Goal: Task Accomplishment & Management: Use online tool/utility

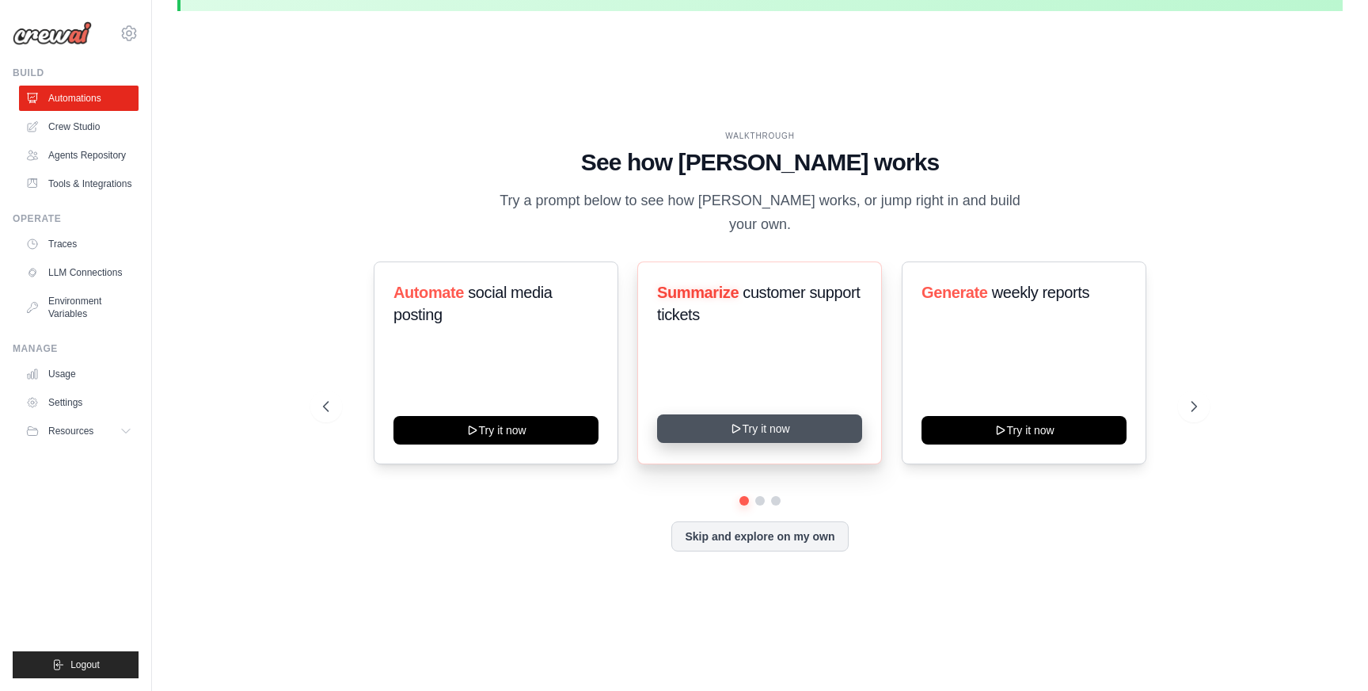
scroll to position [55, 0]
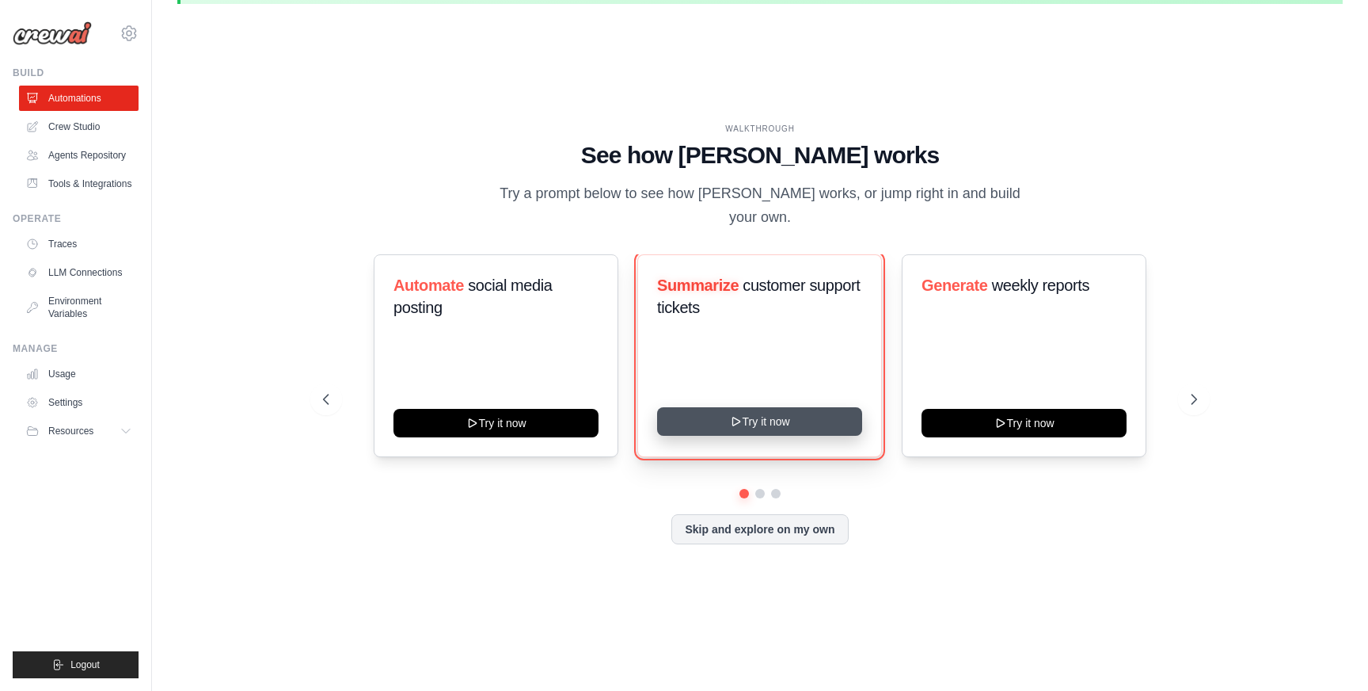
click at [782, 407] on button "Try it now" at bounding box center [759, 421] width 205 height 29
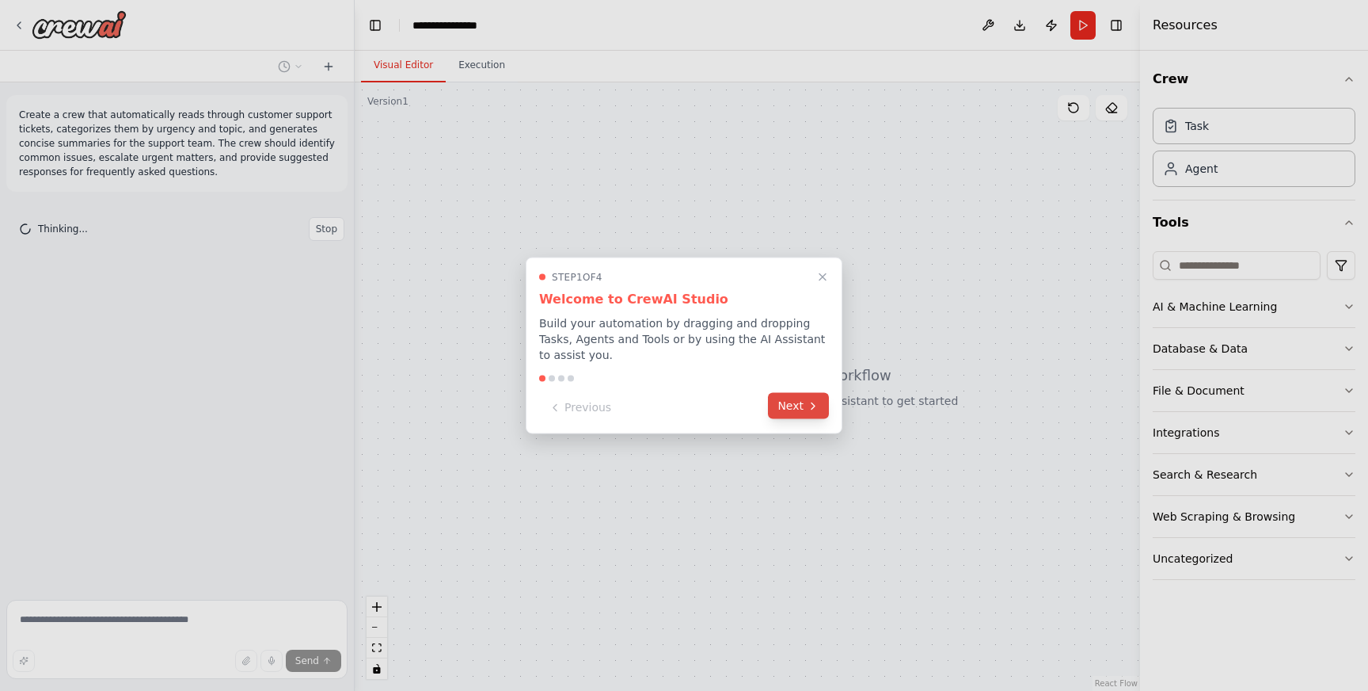
click at [786, 407] on button "Next" at bounding box center [798, 406] width 61 height 26
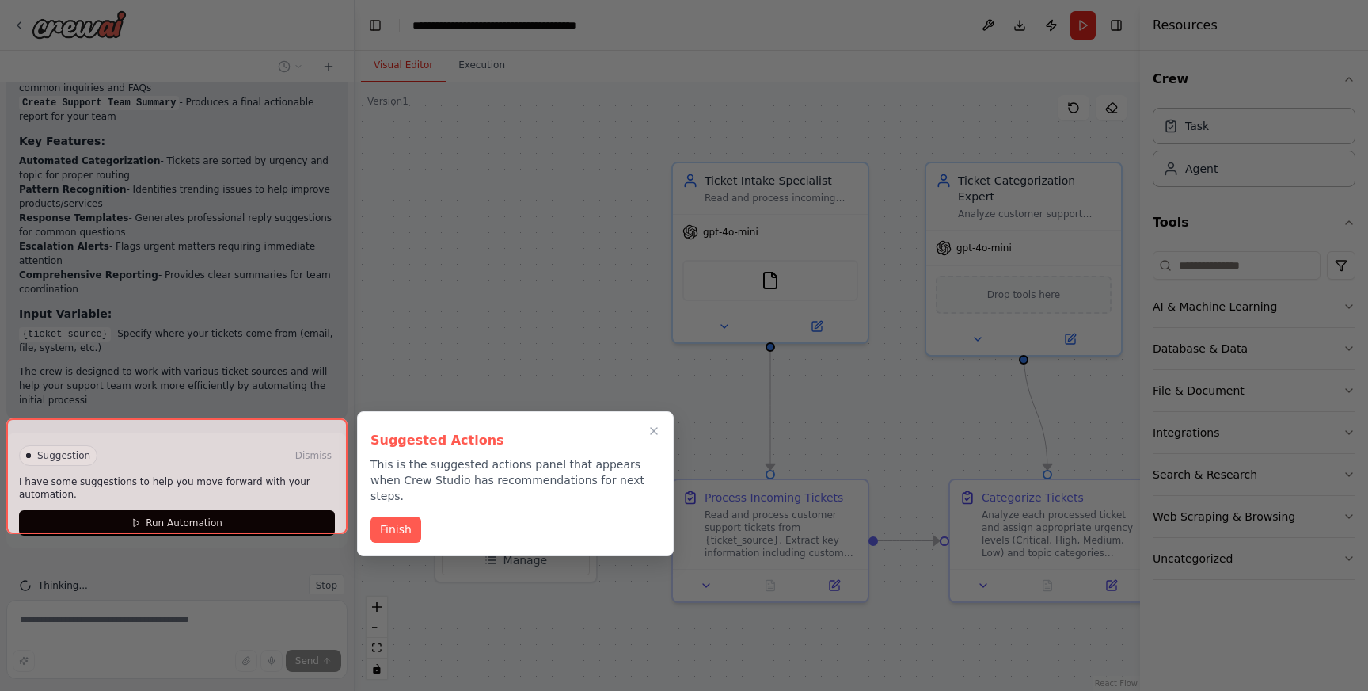
scroll to position [1334, 0]
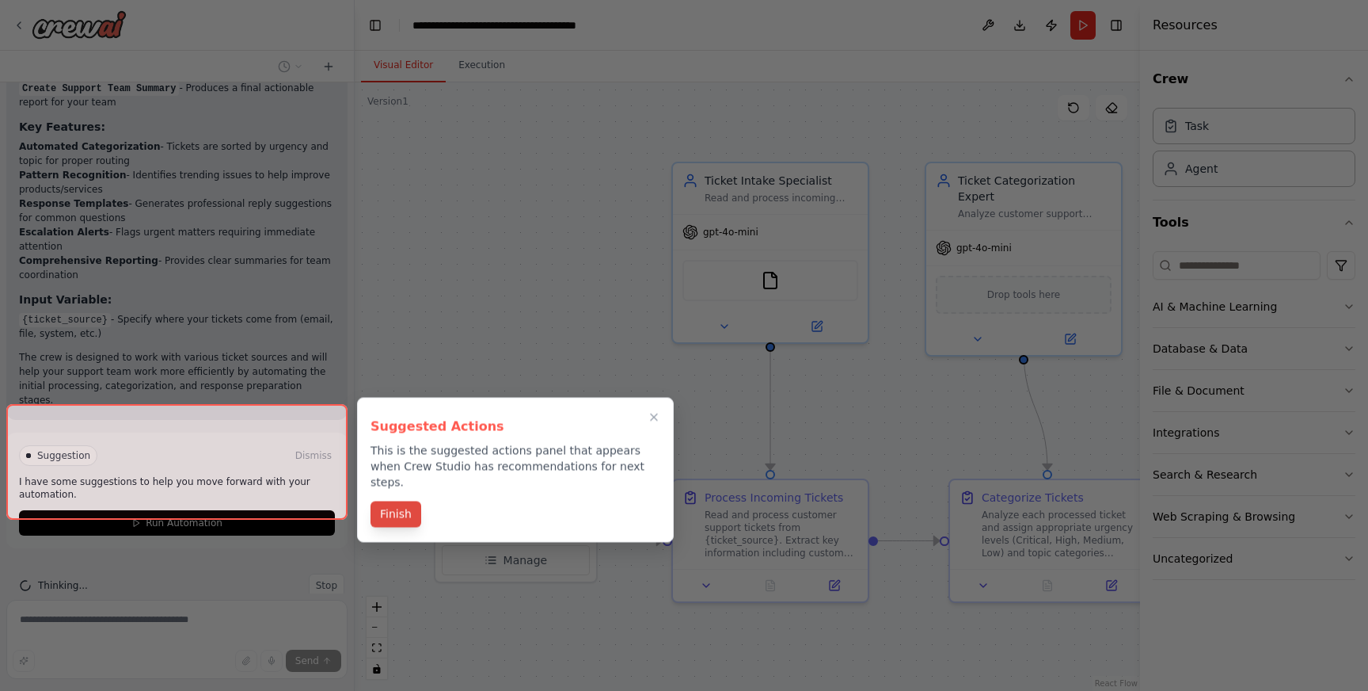
click at [388, 501] on button "Finish" at bounding box center [396, 514] width 51 height 26
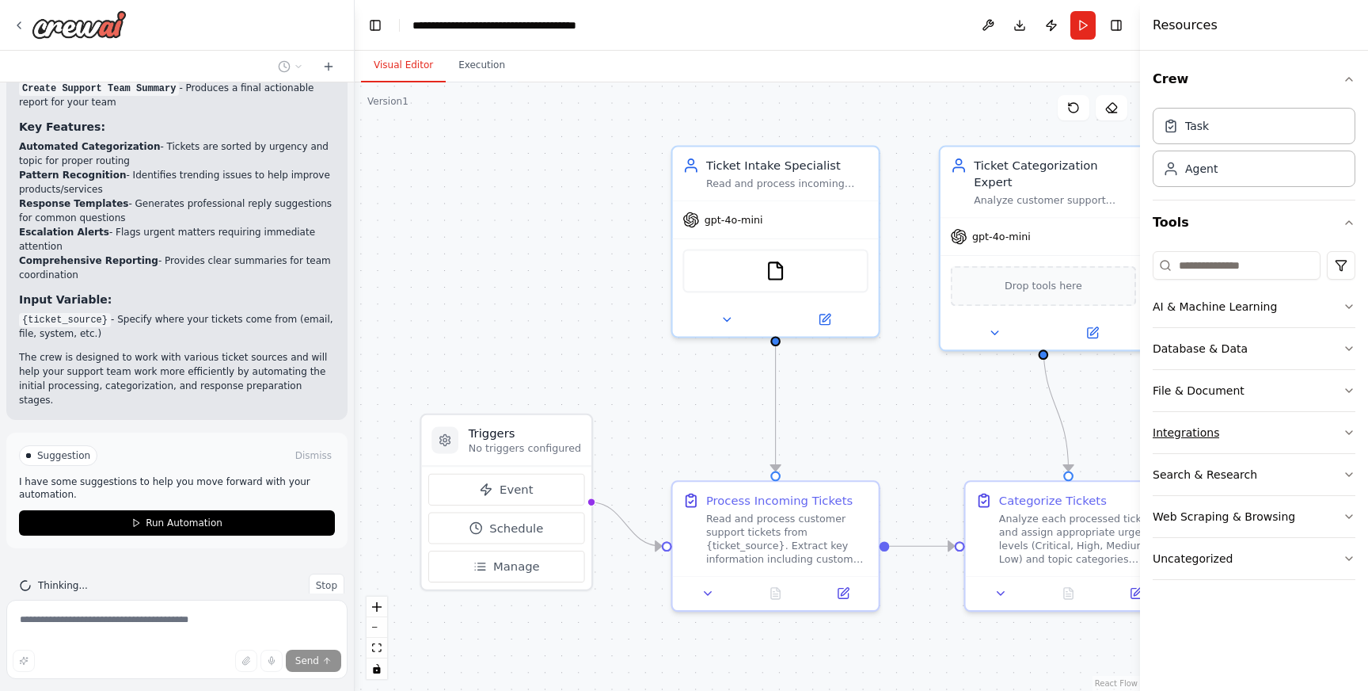
click at [1211, 431] on div "Integrations" at bounding box center [1186, 432] width 67 height 16
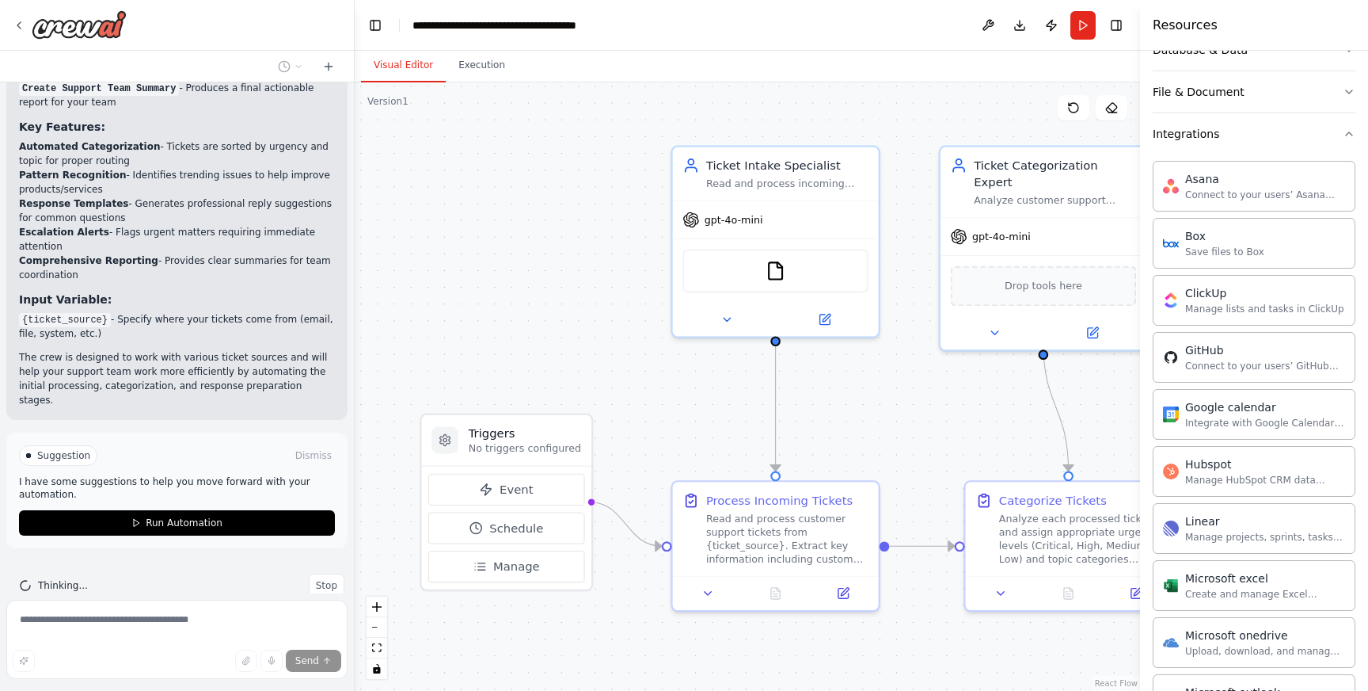
scroll to position [314, 0]
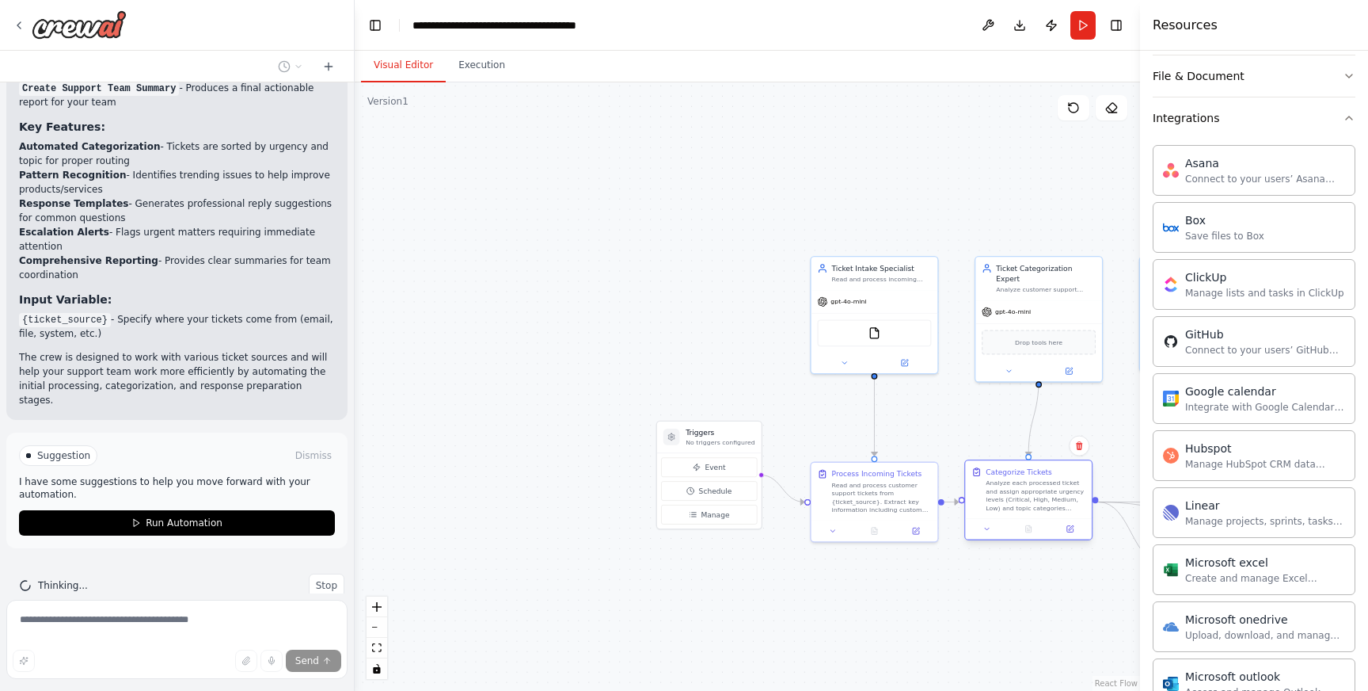
drag, startPoint x: 1017, startPoint y: 496, endPoint x: 991, endPoint y: 496, distance: 26.1
click at [991, 496] on div "Analyze each processed ticket and assign appropriate urgency levels (Critical, …" at bounding box center [1036, 495] width 100 height 33
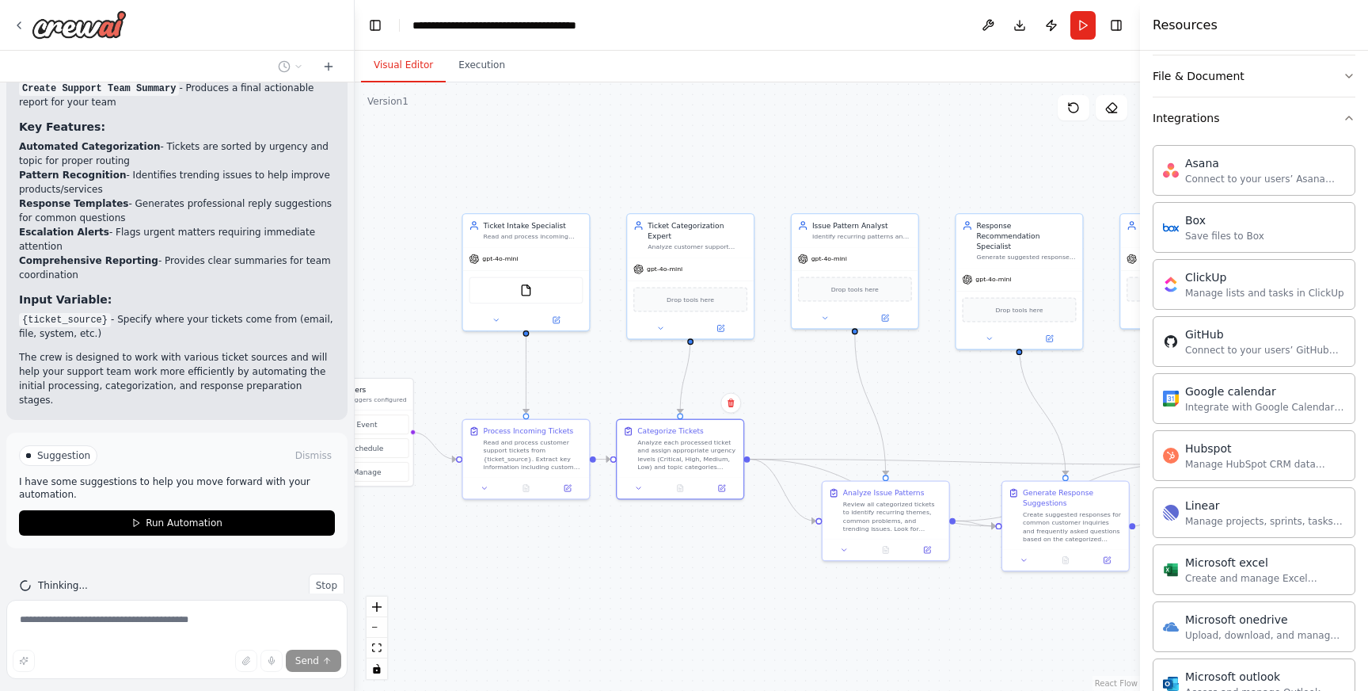
drag, startPoint x: 956, startPoint y: 433, endPoint x: 607, endPoint y: 390, distance: 351.0
click at [607, 390] on div ".deletable-edge-delete-btn { width: 20px; height: 20px; border: 0px solid #ffff…" at bounding box center [748, 386] width 786 height 608
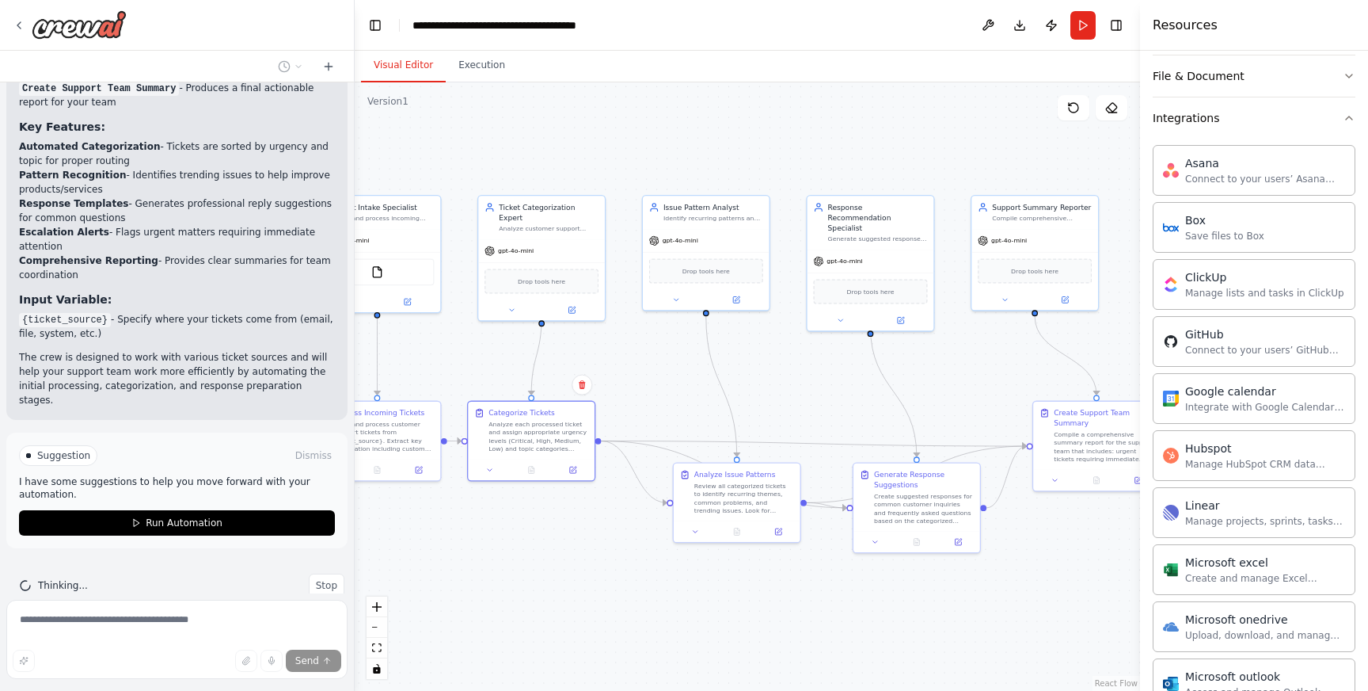
drag, startPoint x: 805, startPoint y: 384, endPoint x: 656, endPoint y: 366, distance: 150.0
click at [656, 366] on div ".deletable-edge-delete-btn { width: 20px; height: 20px; border: 0px solid #ffff…" at bounding box center [748, 386] width 786 height 608
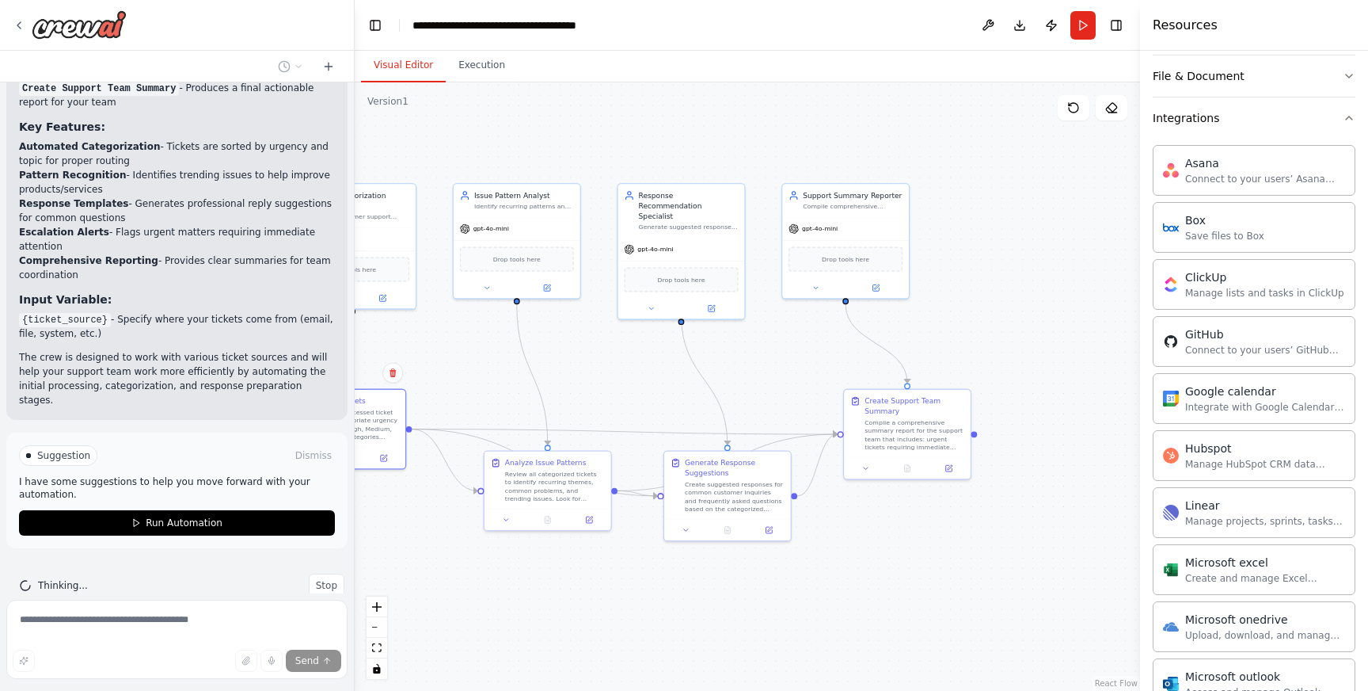
drag, startPoint x: 980, startPoint y: 362, endPoint x: 791, endPoint y: 350, distance: 189.6
click at [791, 350] on div ".deletable-edge-delete-btn { width: 20px; height: 20px; border: 0px solid #ffff…" at bounding box center [748, 386] width 786 height 608
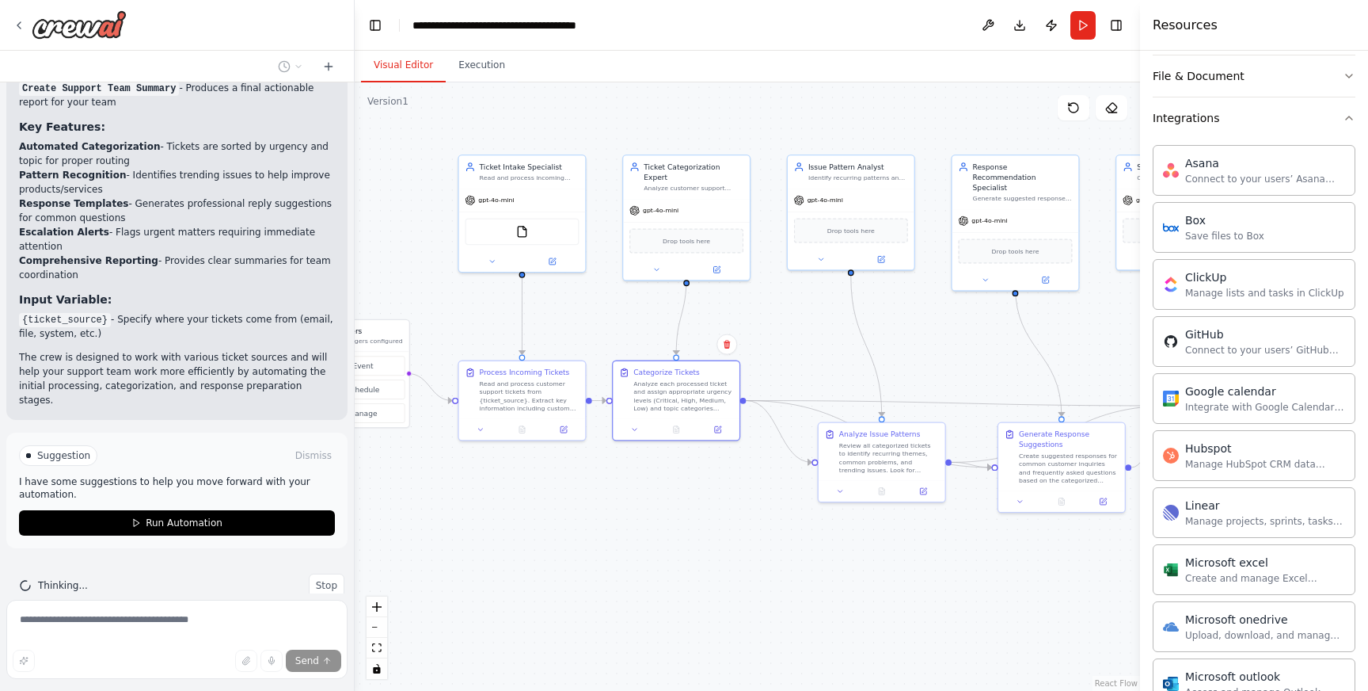
drag, startPoint x: 791, startPoint y: 350, endPoint x: 1124, endPoint y: 322, distance: 334.5
click at [1124, 322] on div ".deletable-edge-delete-btn { width: 20px; height: 20px; border: 0px solid #ffff…" at bounding box center [748, 386] width 786 height 608
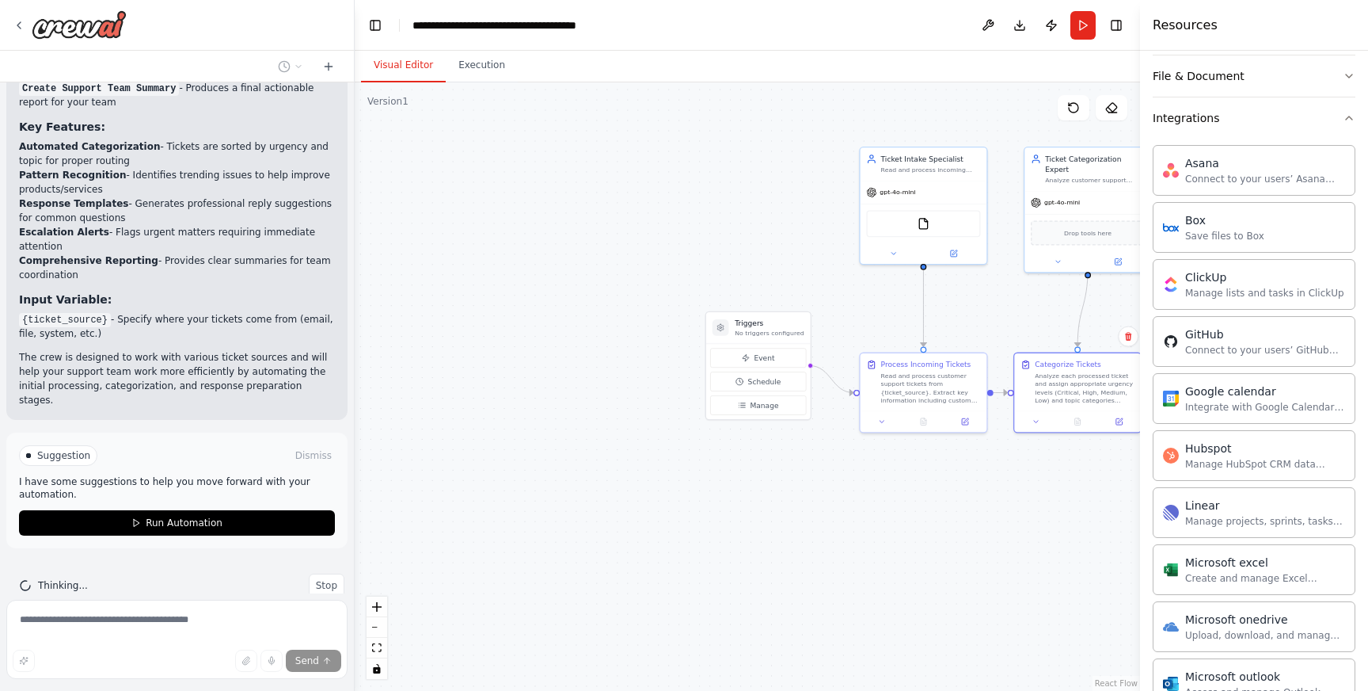
drag, startPoint x: 622, startPoint y: 327, endPoint x: 1028, endPoint y: 318, distance: 405.5
click at [1028, 318] on div ".deletable-edge-delete-btn { width: 20px; height: 20px; border: 0px solid #ffff…" at bounding box center [748, 386] width 786 height 608
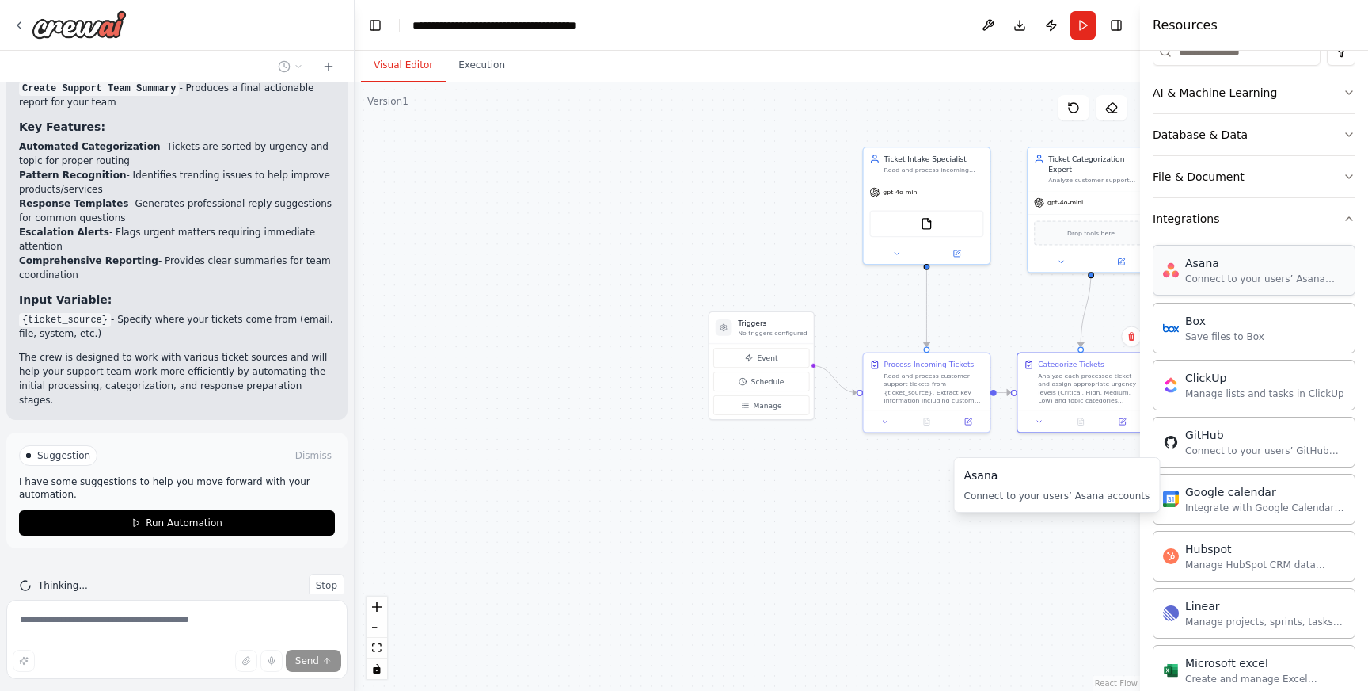
scroll to position [0, 0]
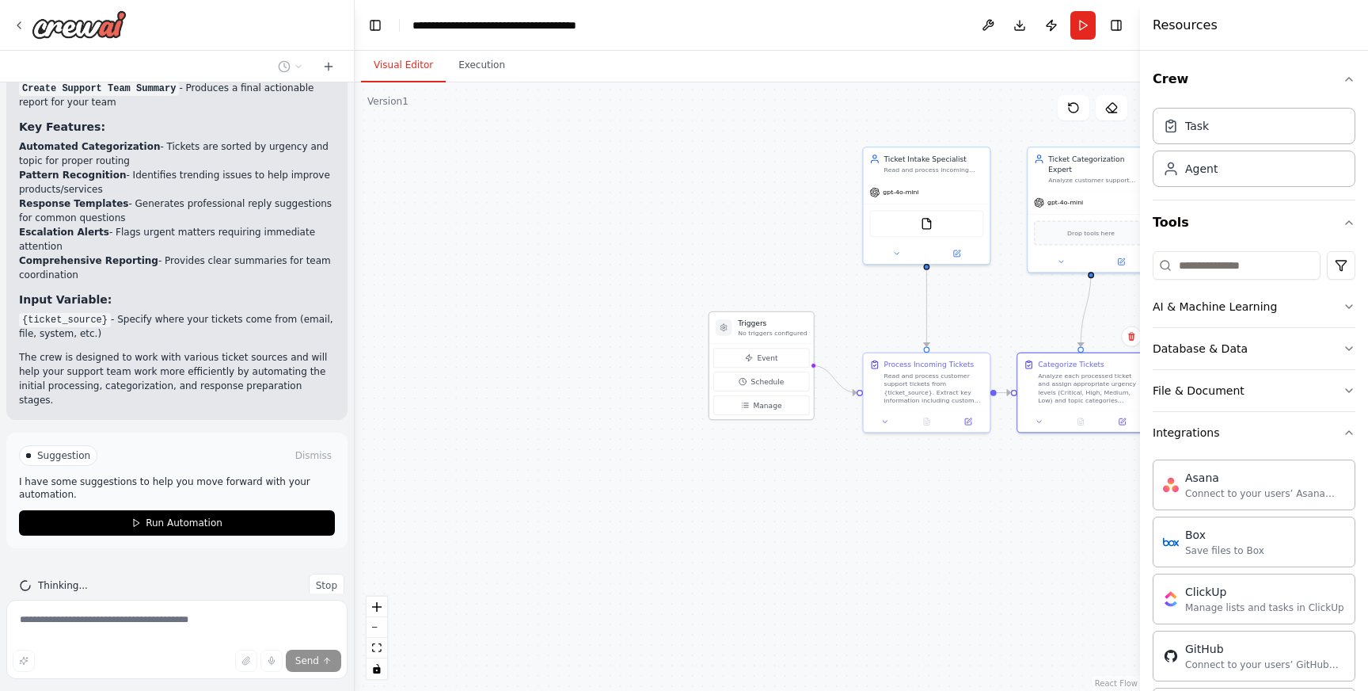
click at [744, 329] on p "No triggers configured" at bounding box center [772, 333] width 69 height 8
click at [755, 358] on button "Event" at bounding box center [761, 358] width 96 height 20
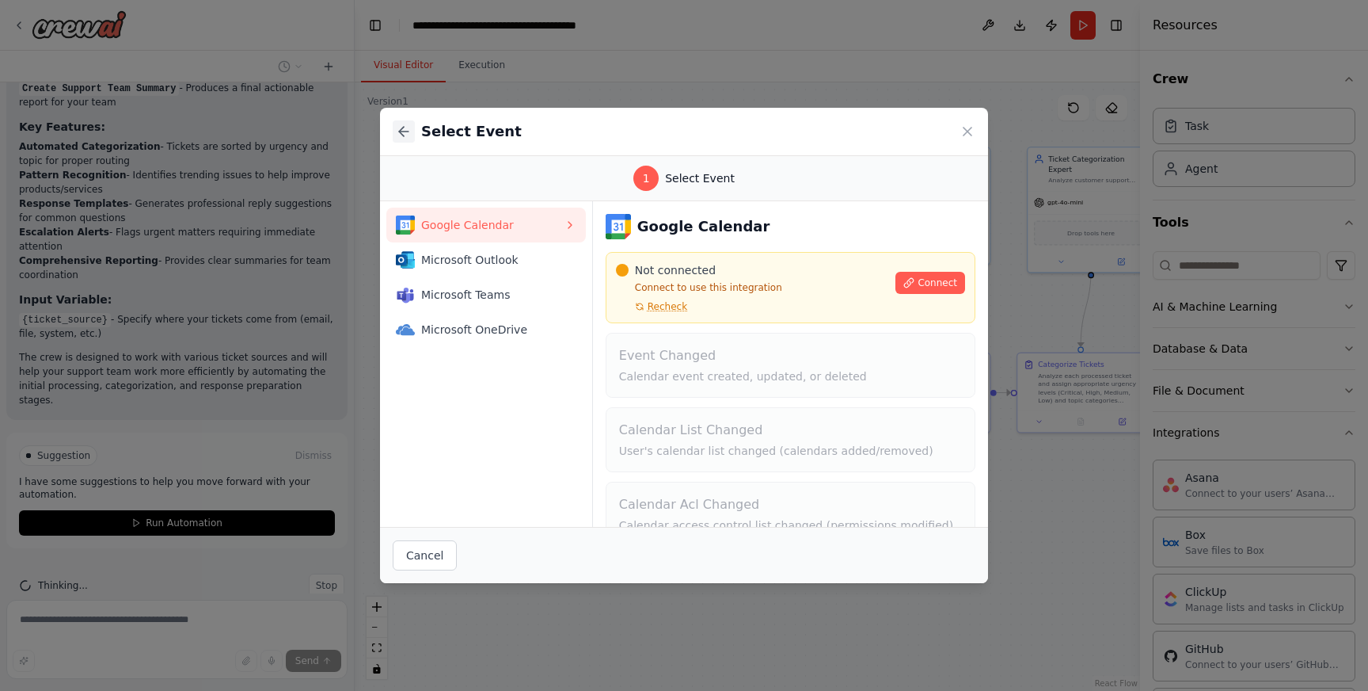
click at [408, 135] on icon at bounding box center [404, 132] width 16 height 16
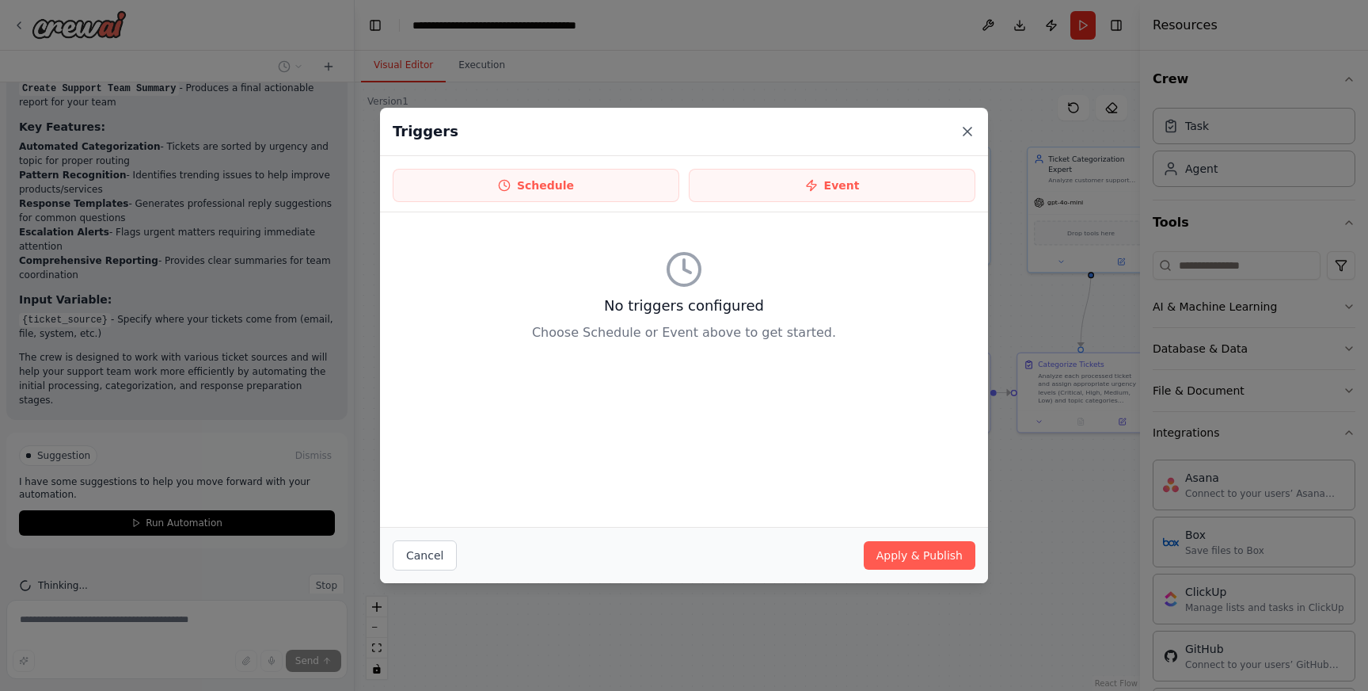
click at [969, 133] on icon at bounding box center [968, 131] width 8 height 8
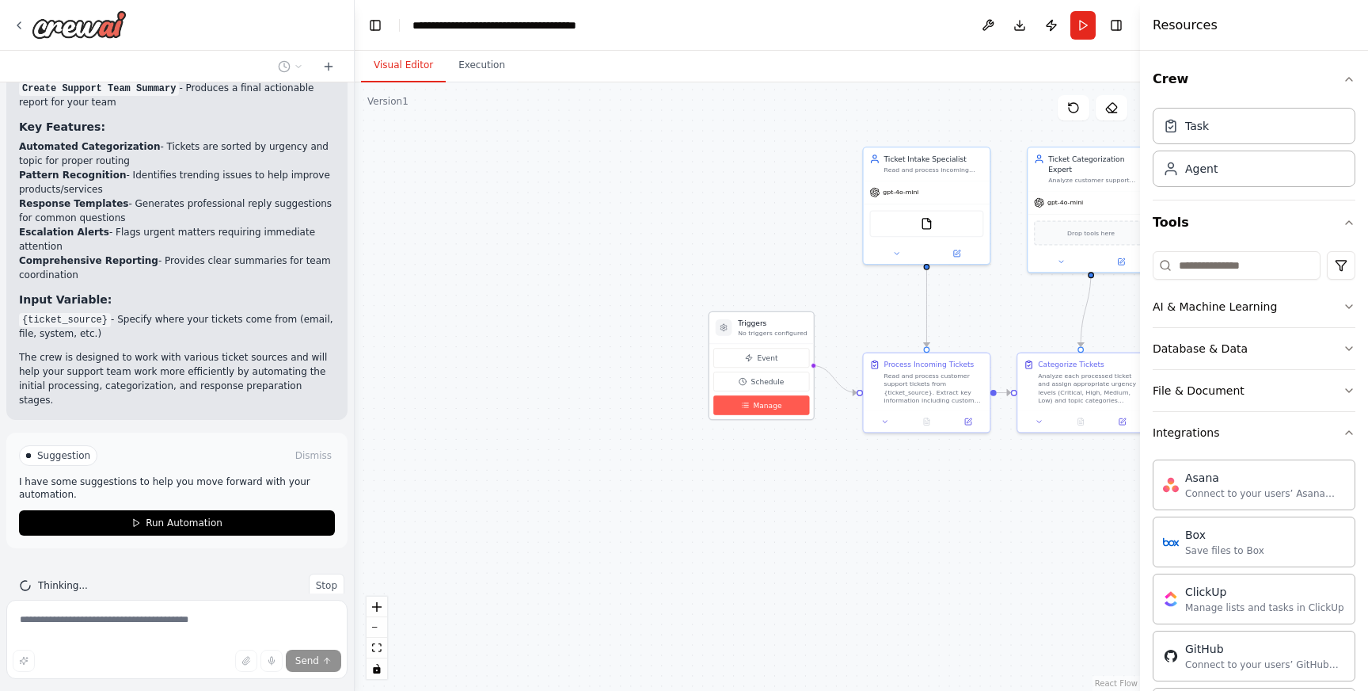
click at [770, 401] on span "Manage" at bounding box center [767, 405] width 29 height 10
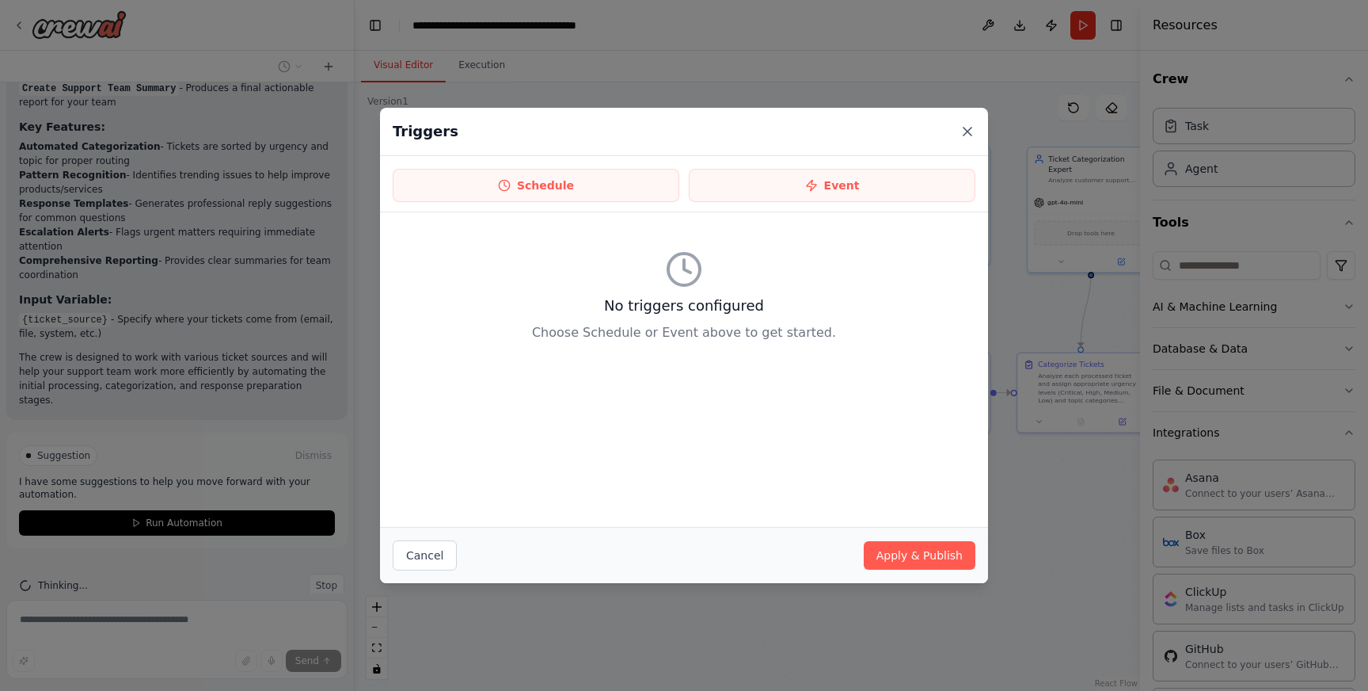
click at [969, 131] on icon at bounding box center [968, 132] width 16 height 16
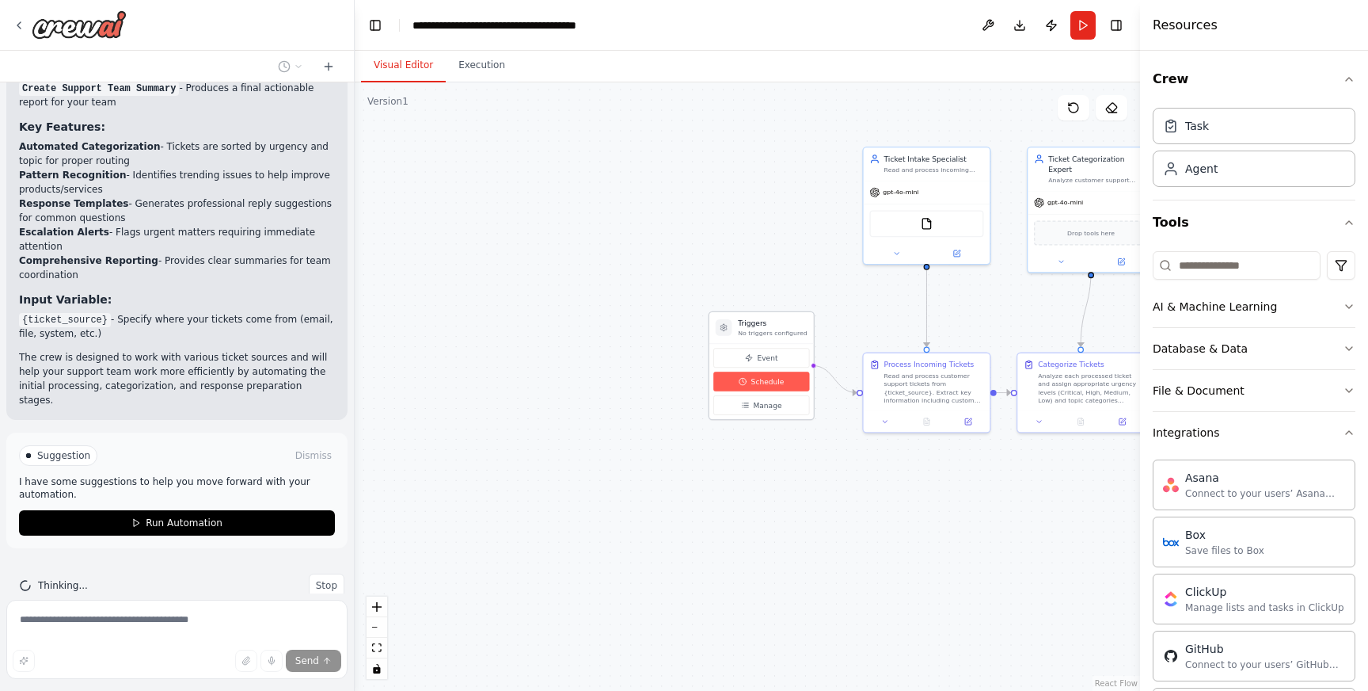
click at [772, 382] on span "Schedule" at bounding box center [767, 381] width 33 height 10
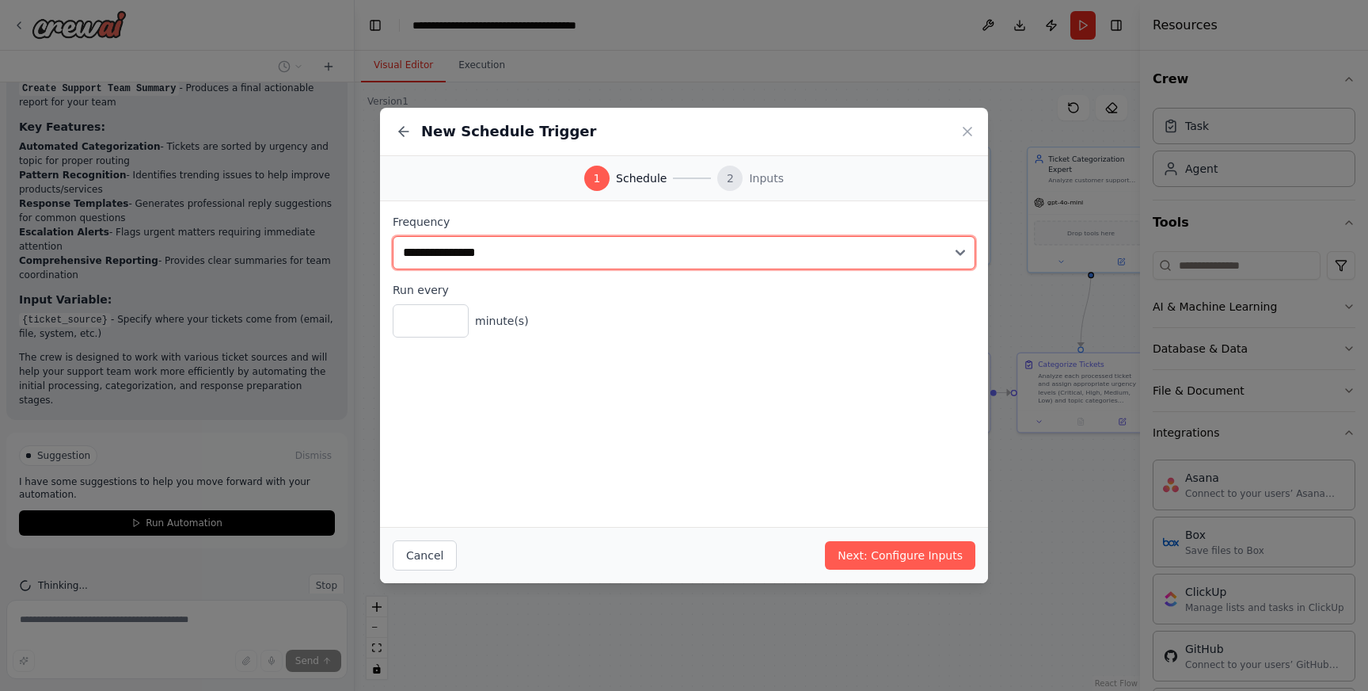
click at [507, 245] on select "**********" at bounding box center [684, 252] width 583 height 33
select select "*****"
click at [393, 236] on select "**********" at bounding box center [684, 252] width 583 height 33
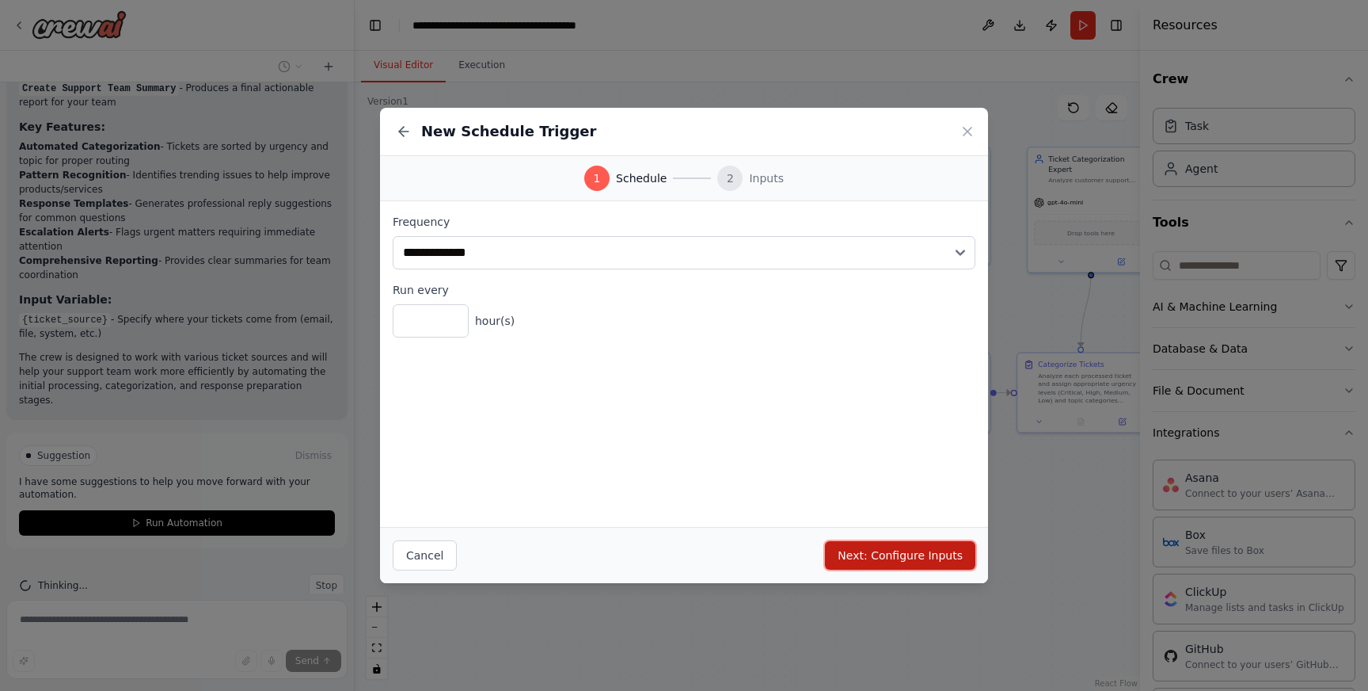
click at [873, 557] on button "Next: Configure Inputs" at bounding box center [900, 555] width 150 height 29
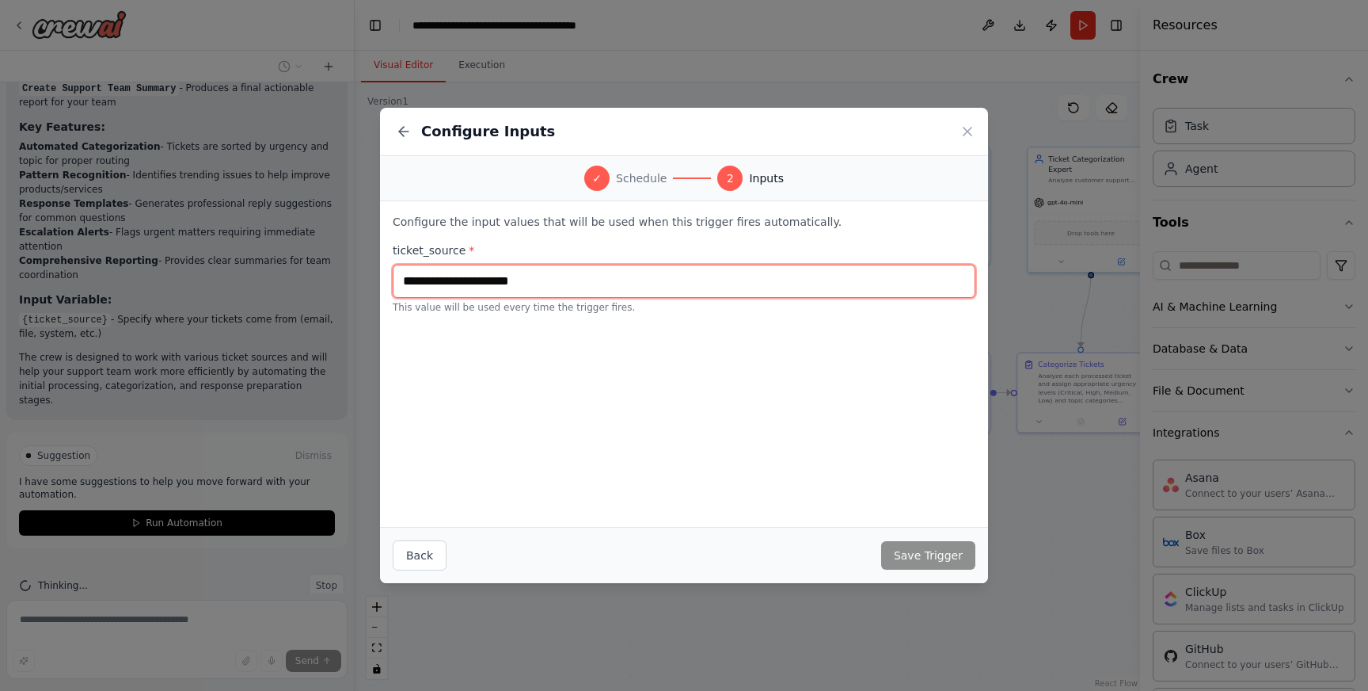
click at [581, 287] on input "text" at bounding box center [684, 280] width 583 height 33
type input "****"
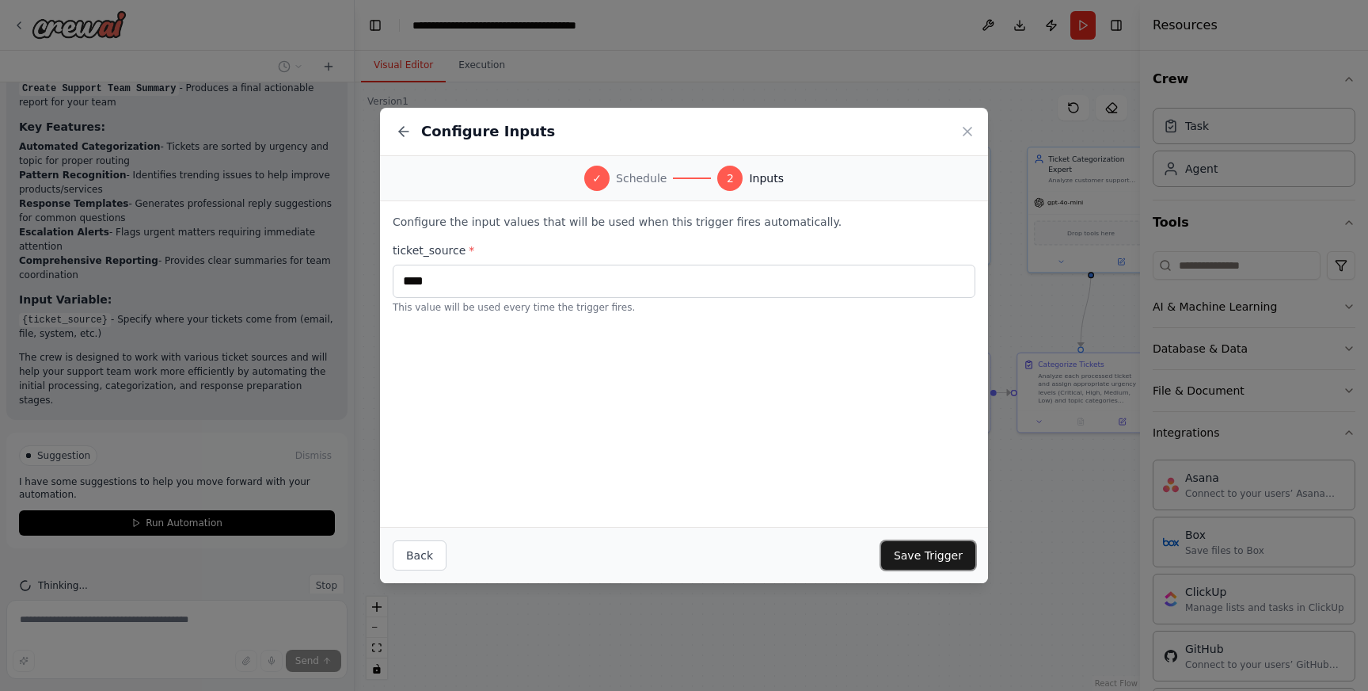
click at [907, 552] on button "Save Trigger" at bounding box center [928, 555] width 94 height 29
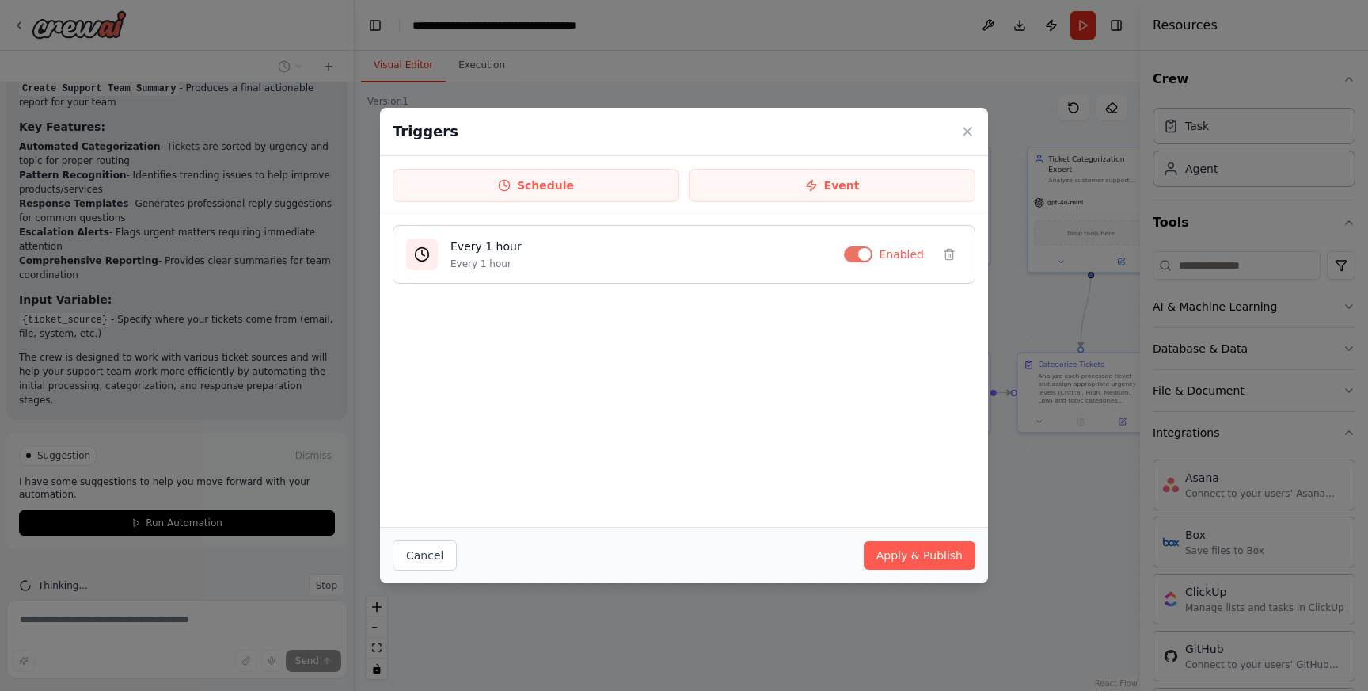
click at [656, 242] on h4 "Every 1 hour" at bounding box center [641, 246] width 381 height 16
click at [892, 557] on button "Apply & Publish" at bounding box center [920, 555] width 112 height 29
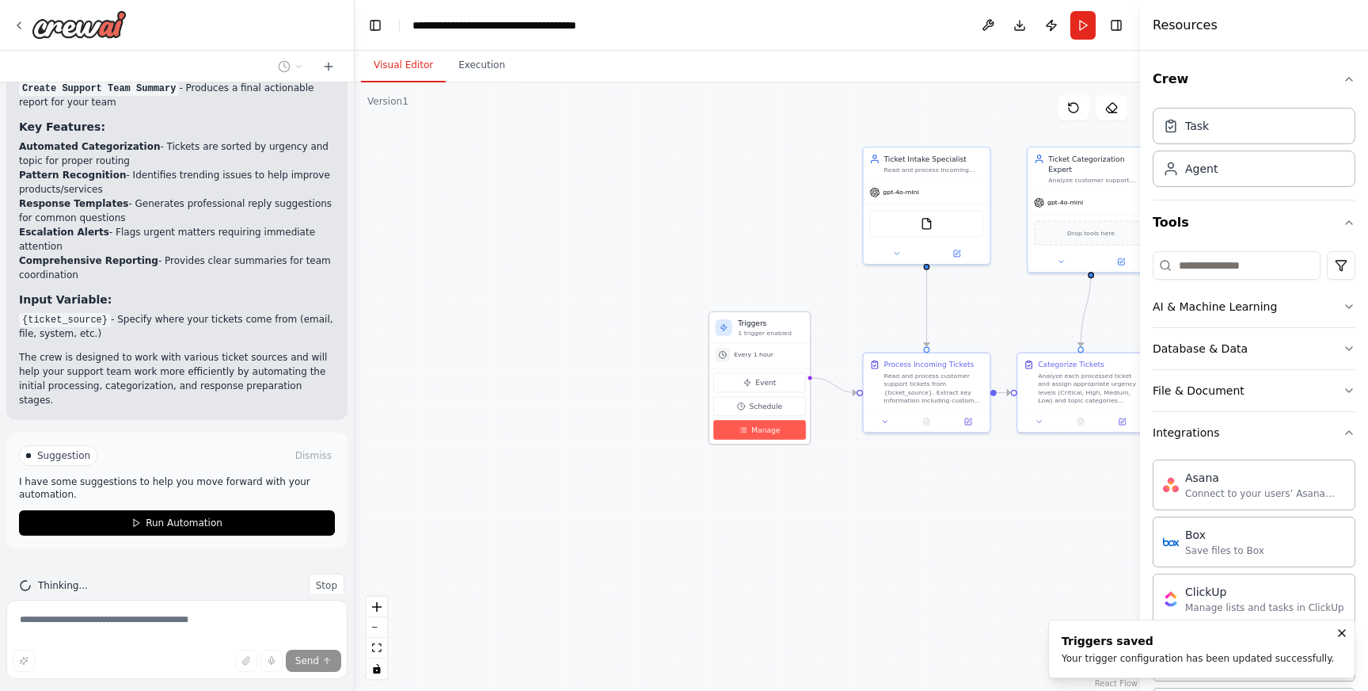
click at [752, 429] on span "Manage" at bounding box center [765, 429] width 29 height 10
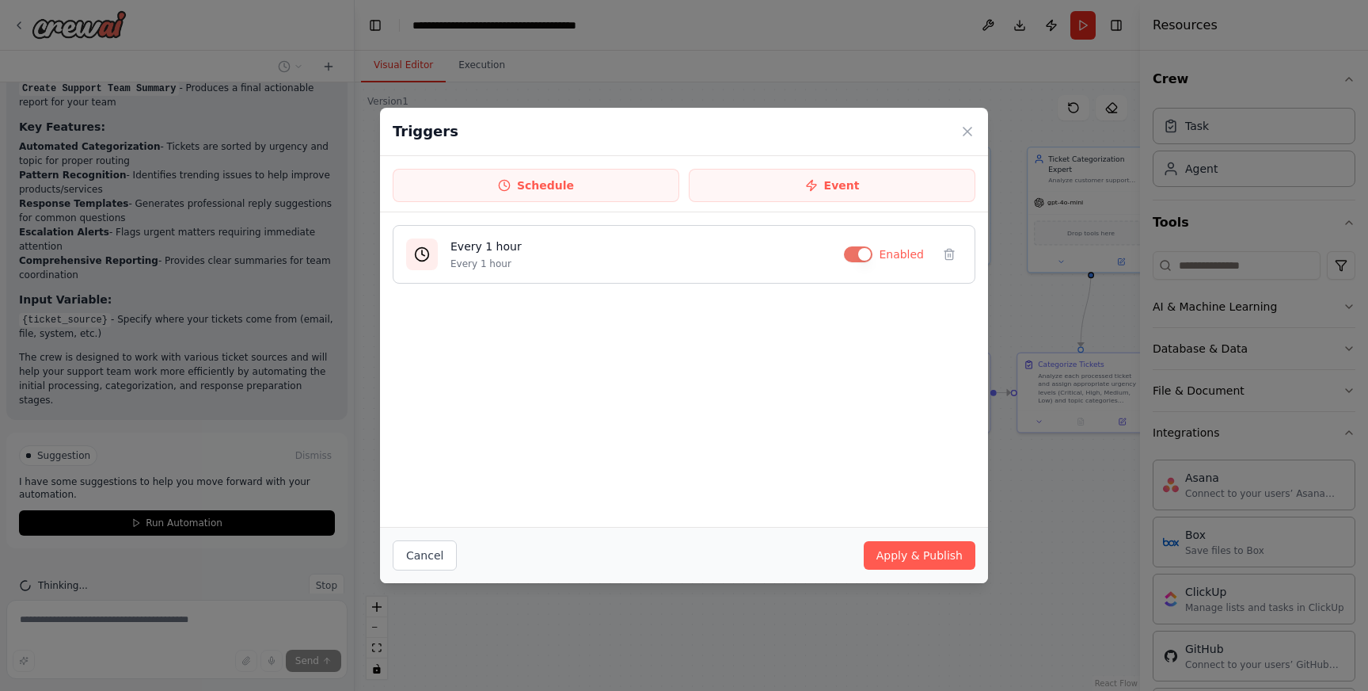
click at [729, 254] on div "Every 1 hour Every 1 hour" at bounding box center [641, 254] width 381 height 32
click at [475, 257] on p "Every 1 hour" at bounding box center [641, 263] width 381 height 13
click at [421, 254] on icon at bounding box center [422, 254] width 16 height 16
click at [826, 181] on button "Event" at bounding box center [832, 185] width 287 height 33
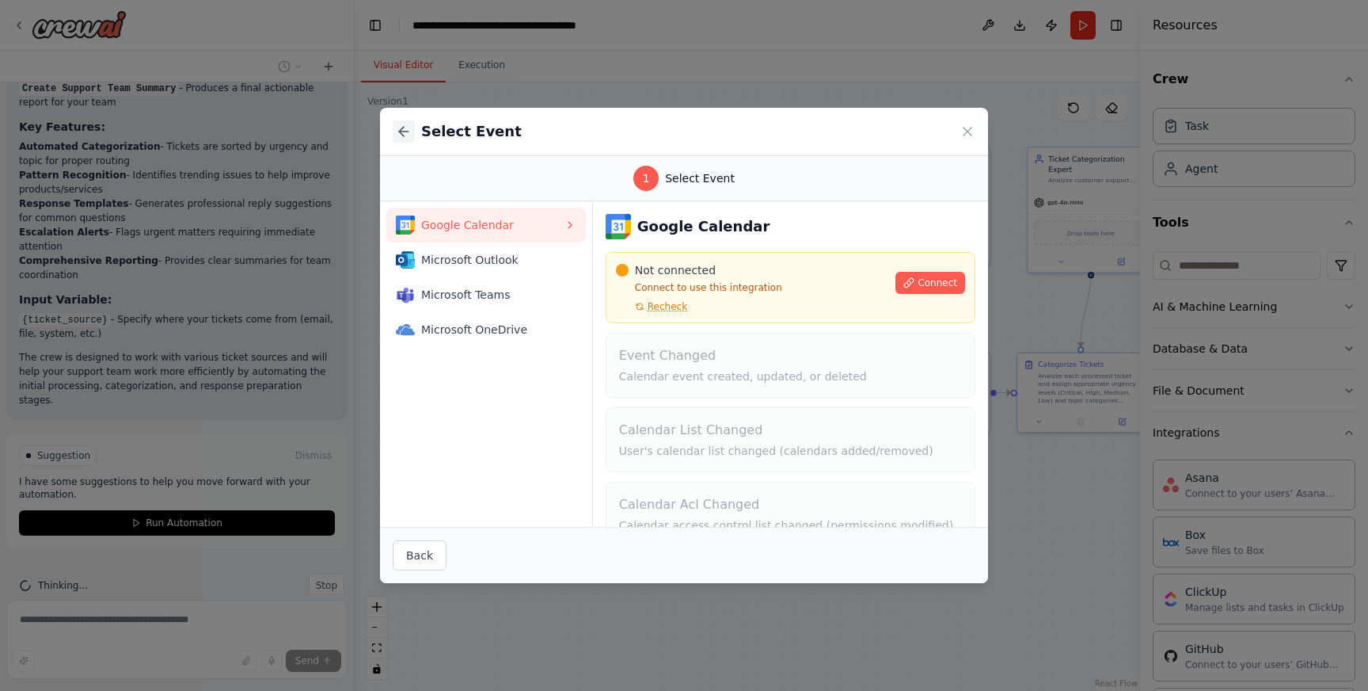
click at [397, 127] on icon at bounding box center [404, 132] width 16 height 16
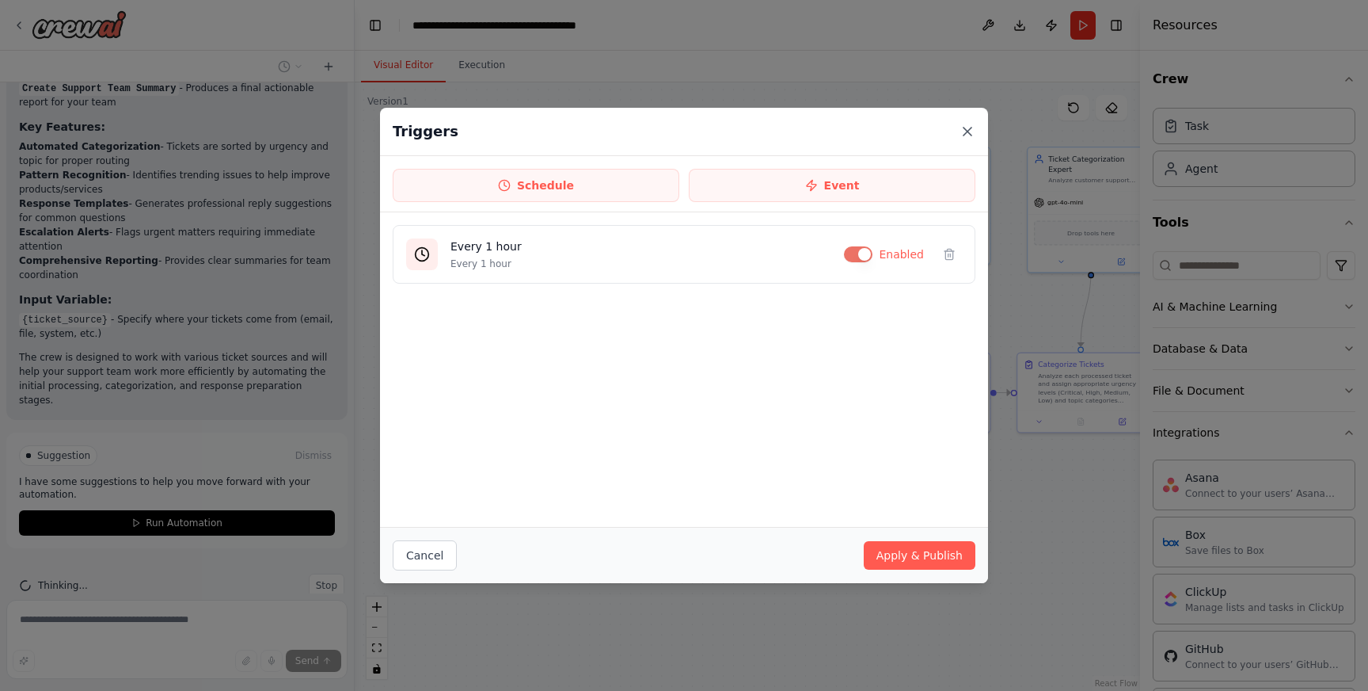
click at [965, 129] on icon at bounding box center [968, 131] width 8 height 8
